Goal: Task Accomplishment & Management: Use online tool/utility

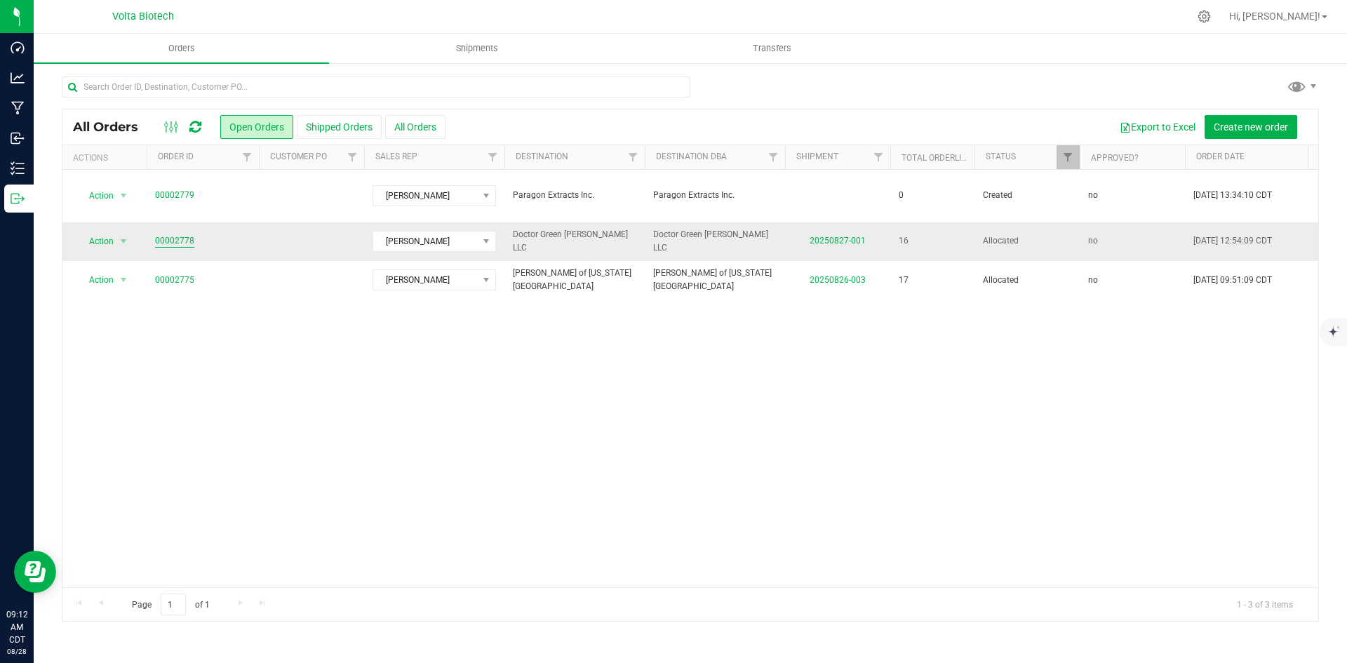
click at [162, 234] on link "00002778" at bounding box center [174, 240] width 39 height 13
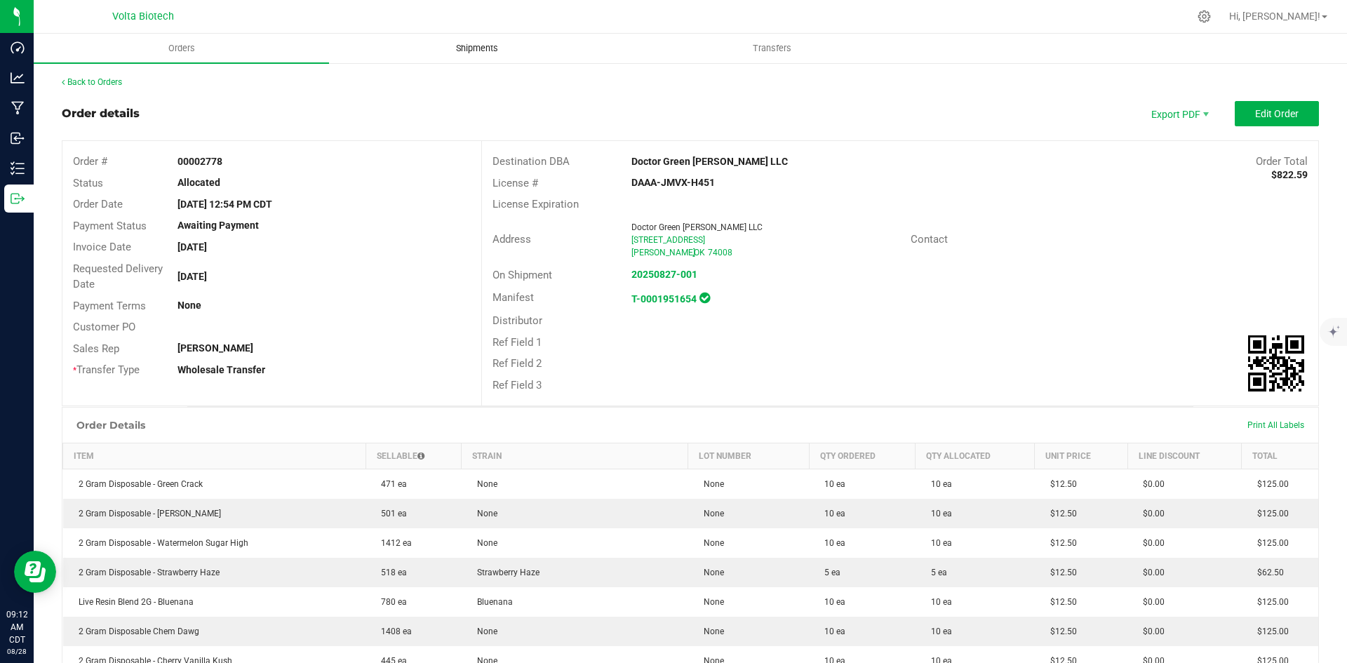
click at [493, 45] on span "Shipments" at bounding box center [477, 48] width 80 height 13
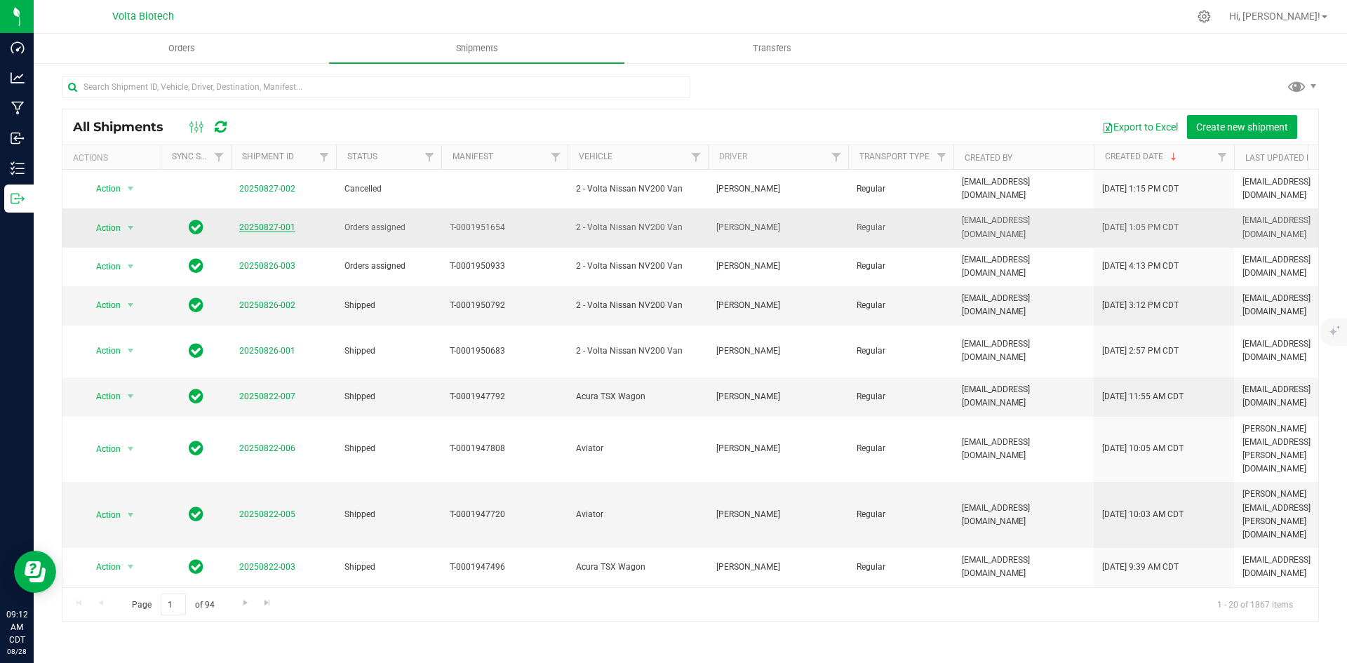
click at [273, 222] on link "20250827-001" at bounding box center [267, 227] width 56 height 10
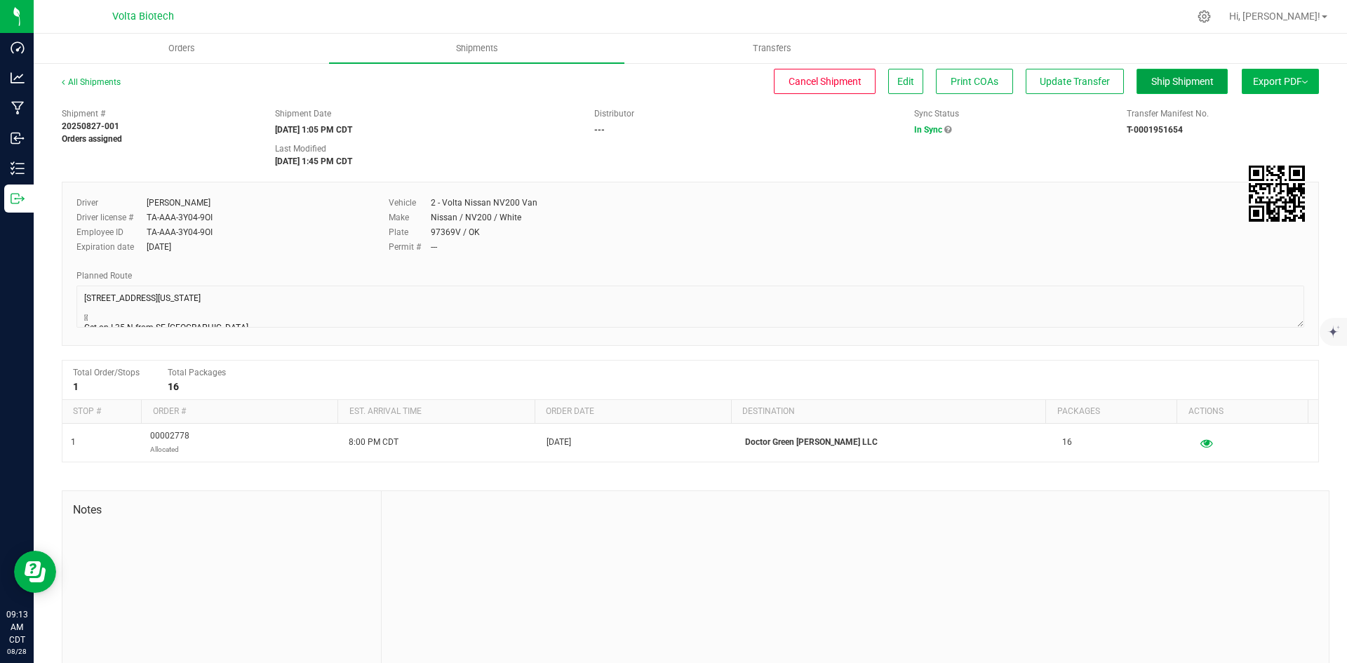
click at [1141, 72] on button "Ship Shipment" at bounding box center [1182, 81] width 91 height 25
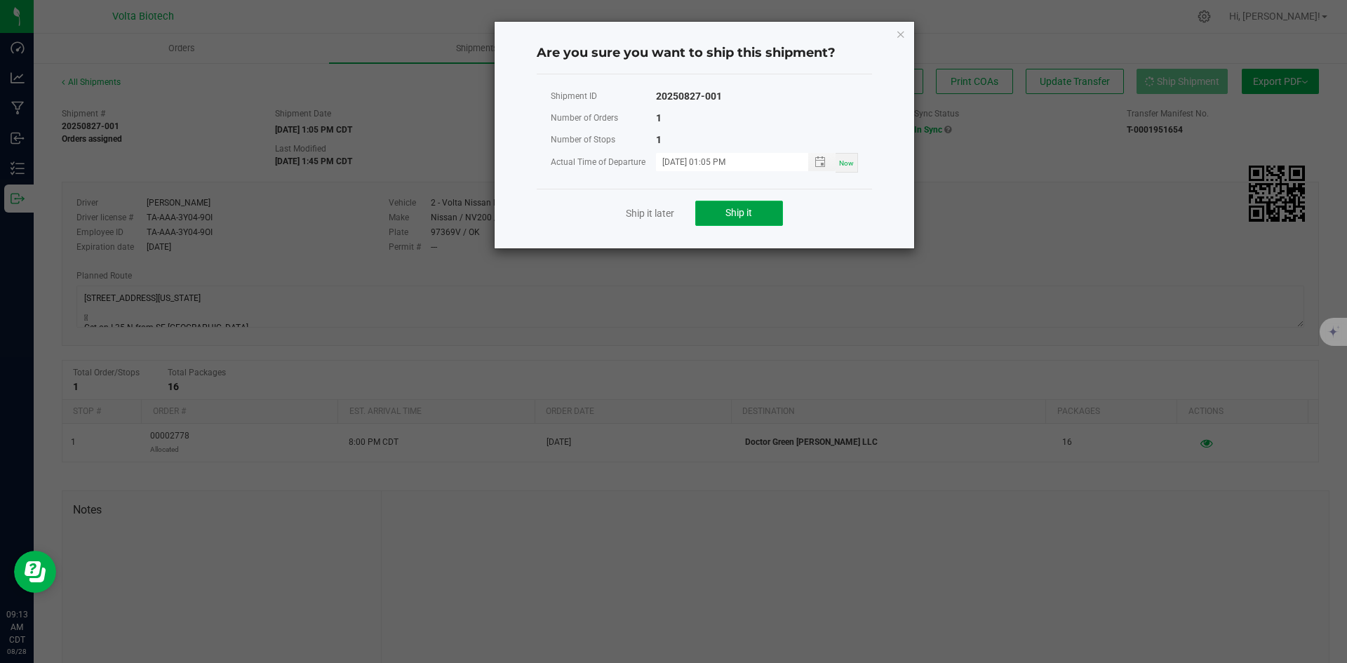
click at [761, 213] on button "Ship it" at bounding box center [739, 213] width 88 height 25
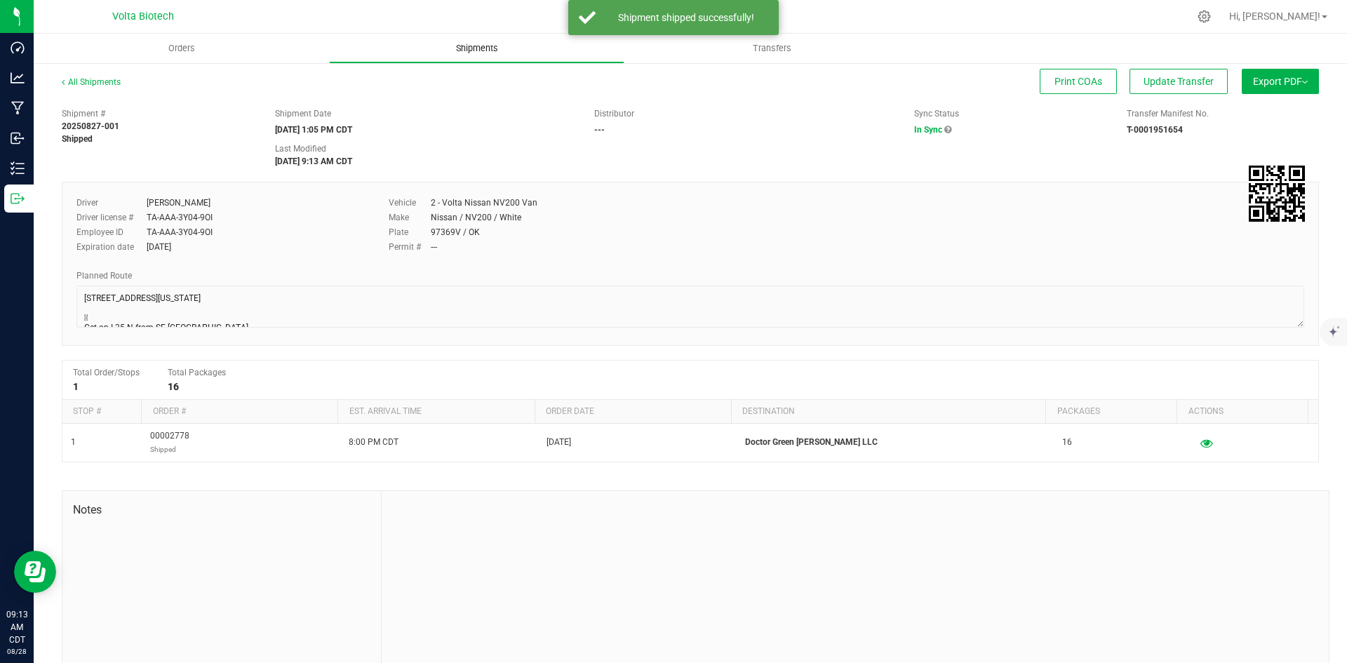
click at [479, 48] on span "Shipments" at bounding box center [477, 48] width 80 height 13
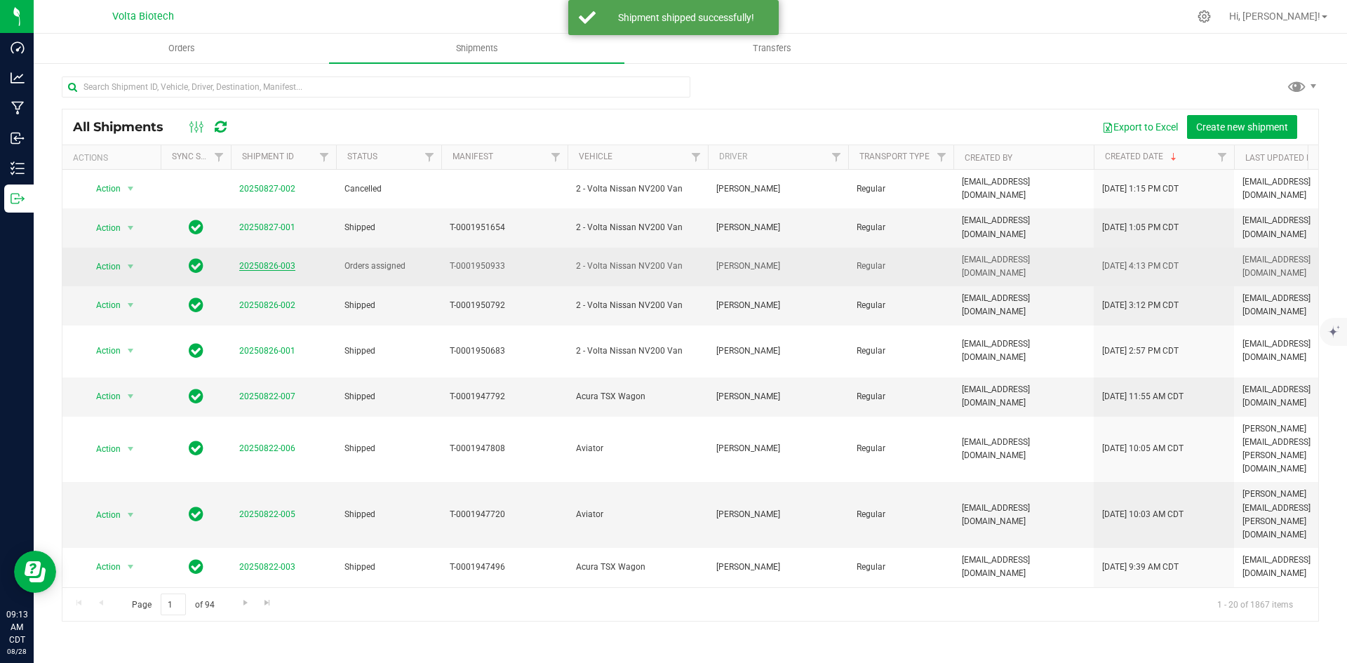
click at [254, 261] on link "20250826-003" at bounding box center [267, 266] width 56 height 10
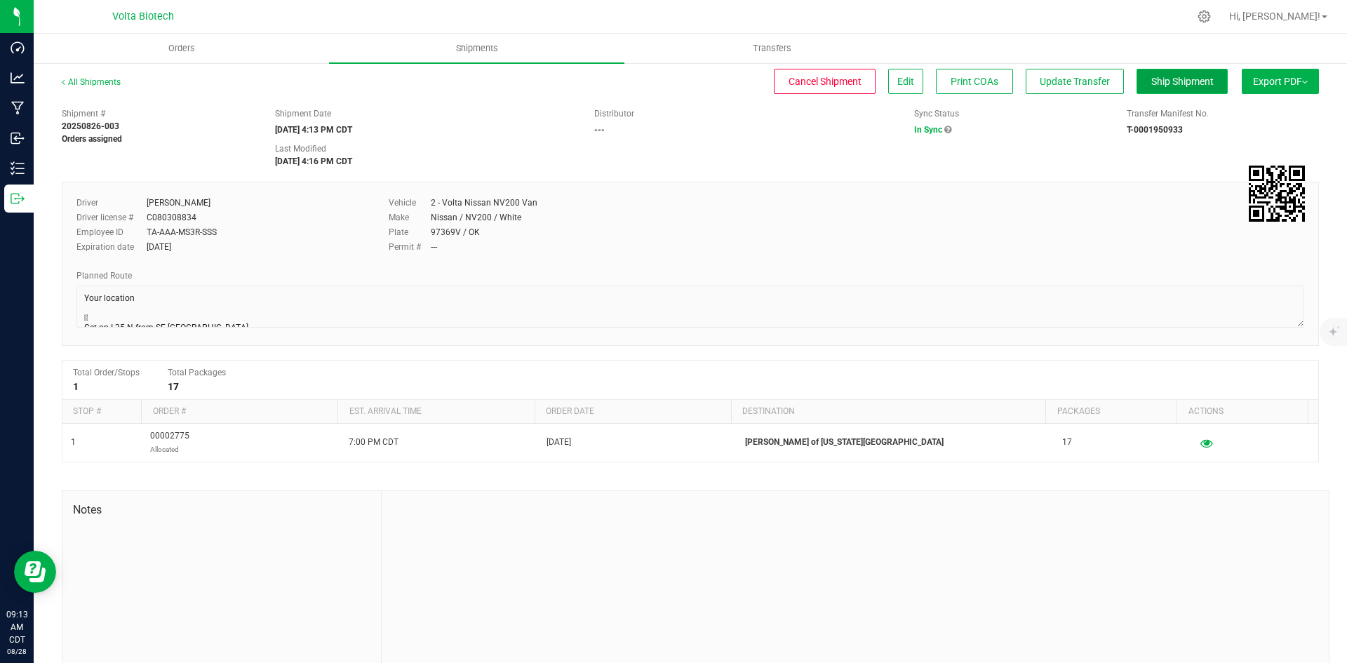
click at [1186, 83] on span "Ship Shipment" at bounding box center [1182, 81] width 62 height 11
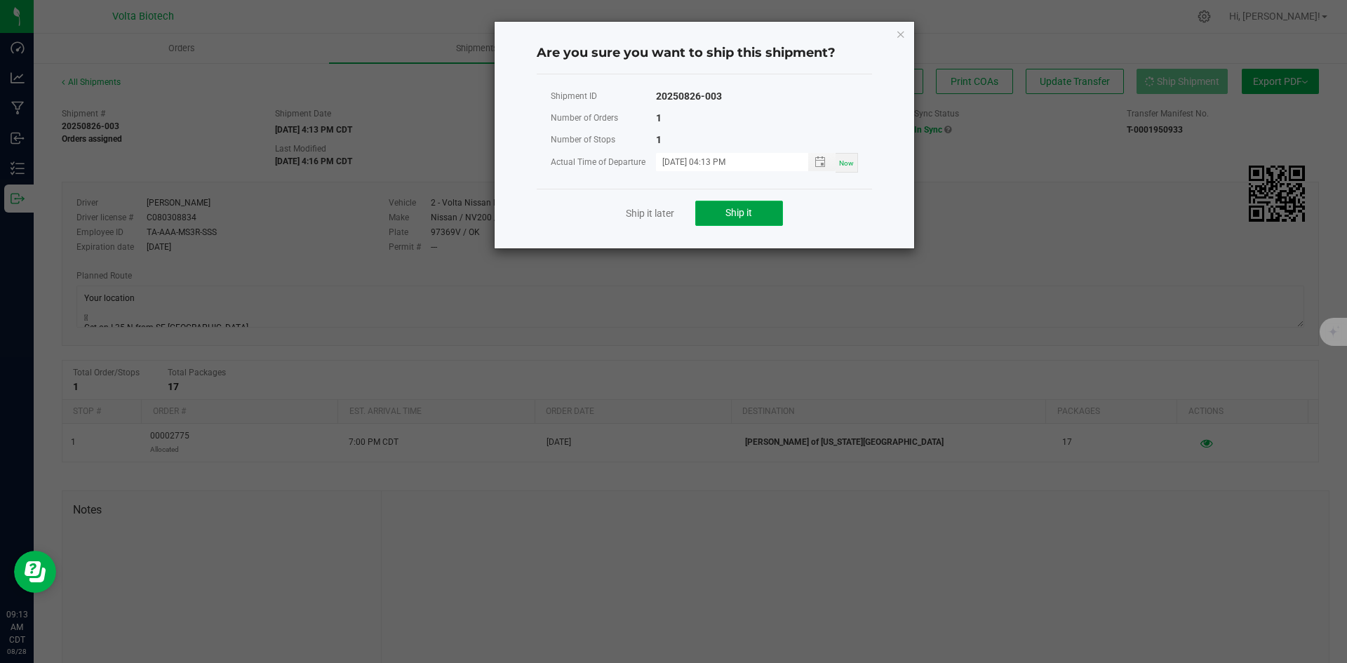
click at [743, 208] on span "Ship it" at bounding box center [738, 212] width 27 height 11
